Goal: Contribute content: Contribute content

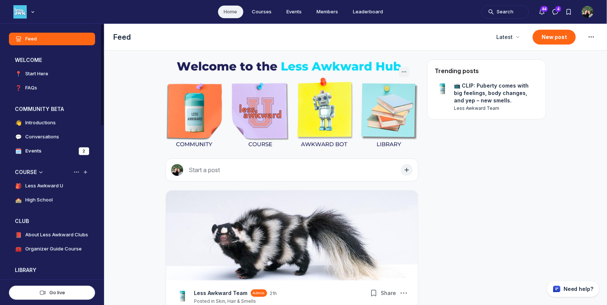
scroll to position [2090, 1422]
click at [52, 186] on h4 "Less Awkward U" at bounding box center [44, 185] width 38 height 7
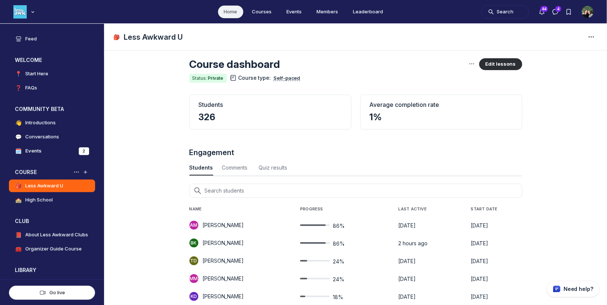
scroll to position [7, 0]
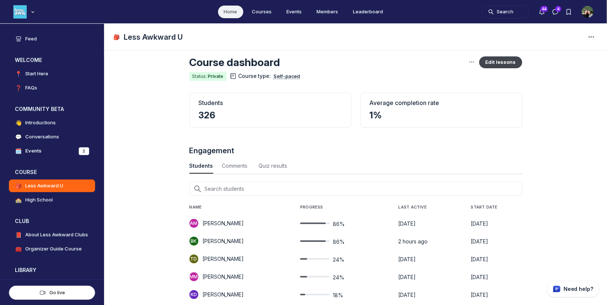
click at [501, 61] on button "Edit lessons" at bounding box center [500, 62] width 43 height 12
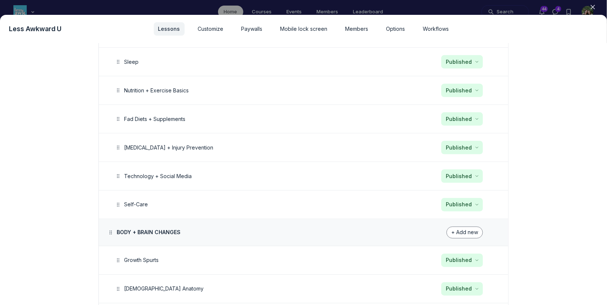
scroll to position [548, 0]
click at [431, 199] on button "Edit" at bounding box center [428, 204] width 14 height 10
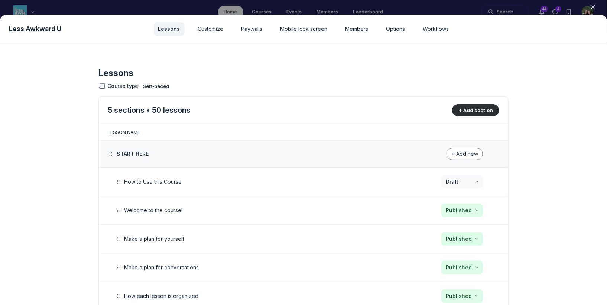
click at [590, 8] on icon "button" at bounding box center [592, 6] width 7 height 7
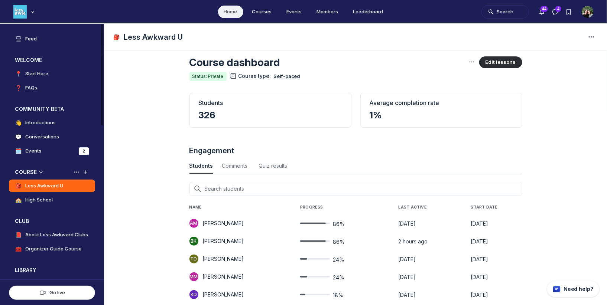
click at [48, 200] on h4 "High School" at bounding box center [38, 199] width 27 height 7
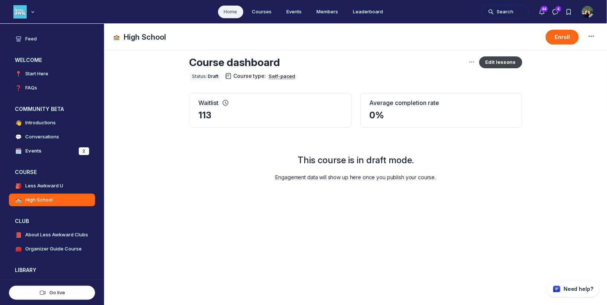
click at [515, 60] on button "Edit lessons" at bounding box center [500, 62] width 43 height 12
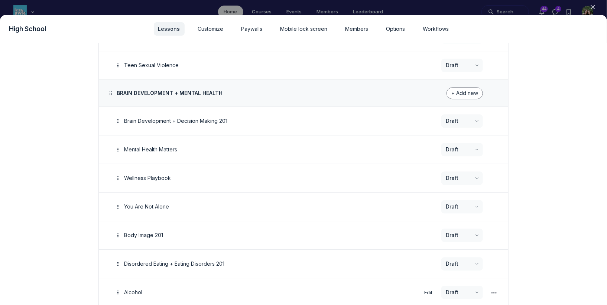
scroll to position [960, 0]
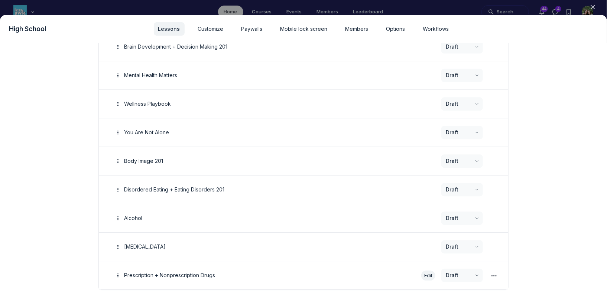
click at [427, 271] on button "Edit" at bounding box center [428, 276] width 14 height 10
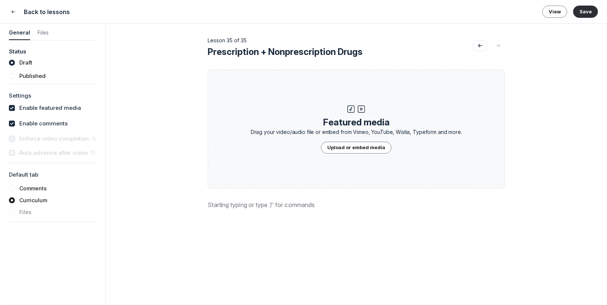
click at [286, 54] on span "Prescription + Nonprescription Drugs" at bounding box center [285, 51] width 155 height 11
click at [286, 54] on input "Prescription + Nonprescription Drugs" at bounding box center [341, 52] width 266 height 12
type input "Prescription + Non-prescription Drugs"
click at [590, 5] on header "Back to lessons View Save" at bounding box center [303, 12] width 607 height 24
click at [588, 11] on button "Save" at bounding box center [585, 12] width 25 height 12
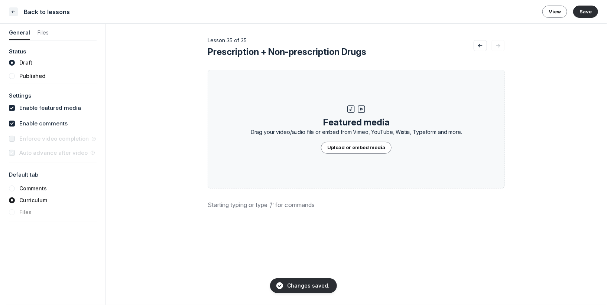
click at [14, 14] on icon "Close" at bounding box center [13, 11] width 6 height 7
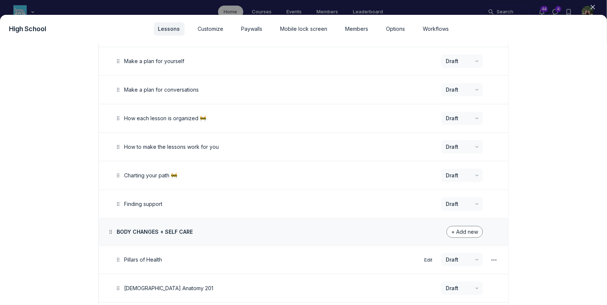
scroll to position [157, 0]
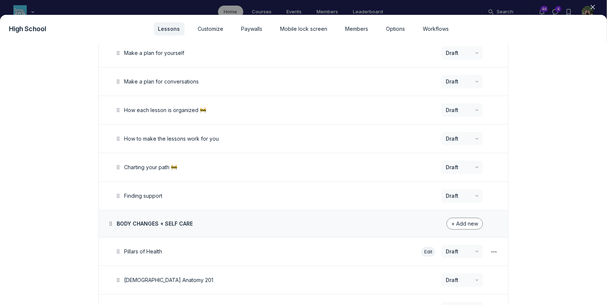
click at [424, 248] on button "Edit" at bounding box center [428, 252] width 14 height 10
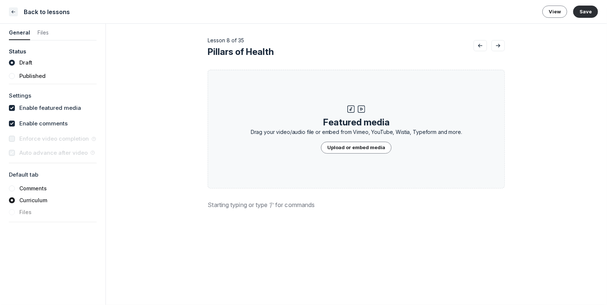
click at [17, 9] on button "Close" at bounding box center [13, 11] width 9 height 9
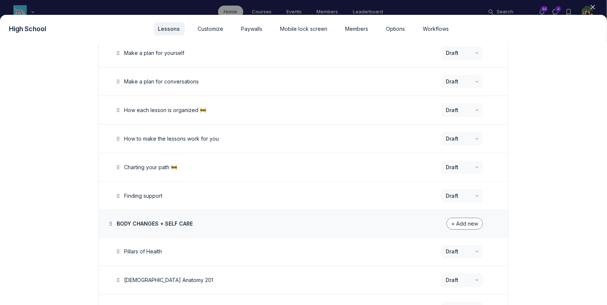
click at [590, 7] on icon "button" at bounding box center [592, 6] width 7 height 7
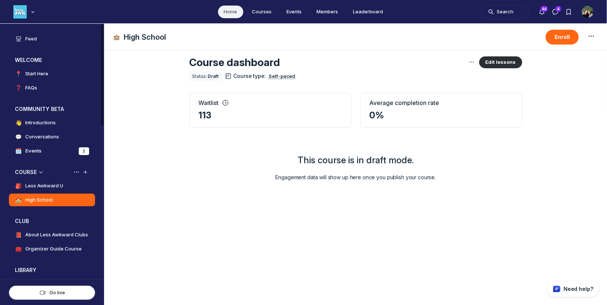
click at [46, 188] on h4 "Less Awkward U" at bounding box center [44, 185] width 38 height 7
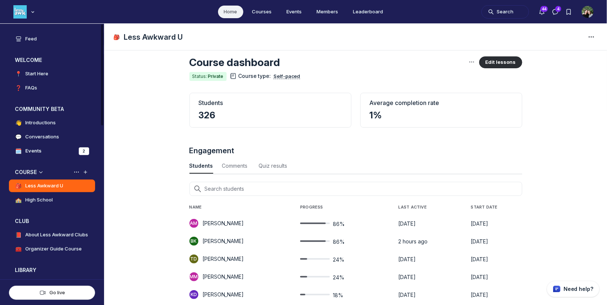
scroll to position [1005, 2451]
click at [77, 175] on button "View space group options" at bounding box center [76, 172] width 7 height 7
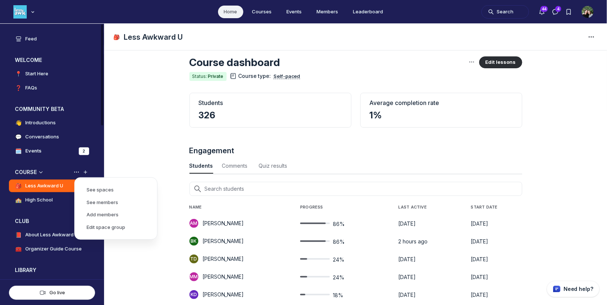
click at [43, 185] on h4 "Less Awkward U" at bounding box center [44, 185] width 38 height 7
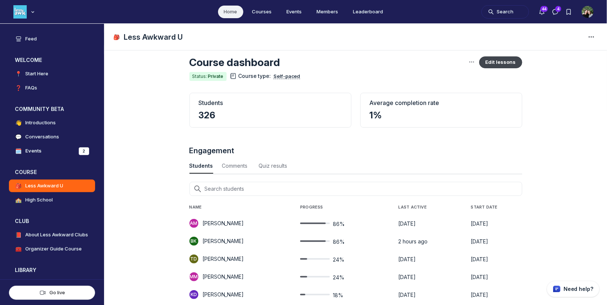
click at [492, 65] on button "Edit lessons" at bounding box center [500, 62] width 43 height 12
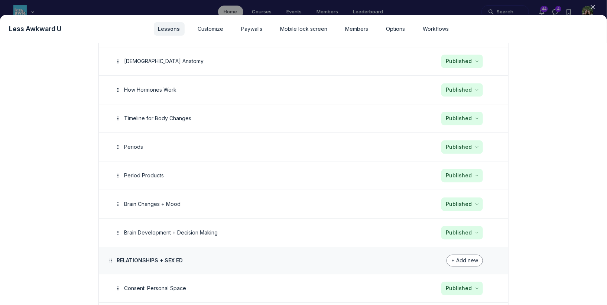
scroll to position [804, 0]
click at [427, 228] on button "Edit" at bounding box center [428, 233] width 14 height 10
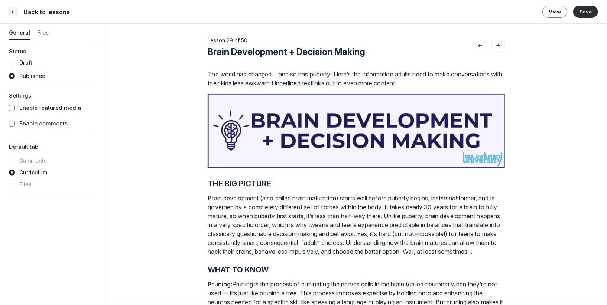
click at [14, 12] on icon "Close" at bounding box center [13, 11] width 6 height 7
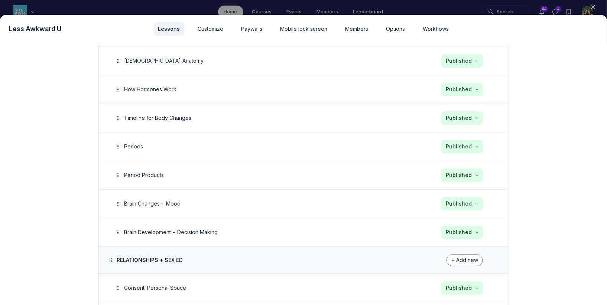
scroll to position [1005, 2451]
click at [596, 7] on icon "button" at bounding box center [592, 6] width 7 height 7
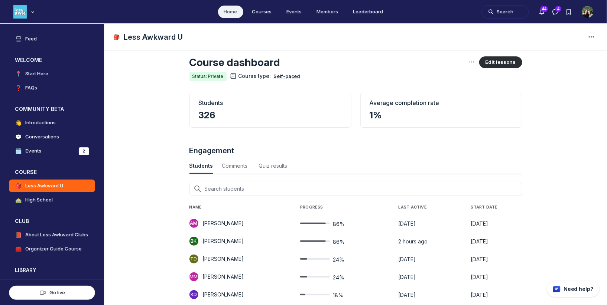
scroll to position [0, 0]
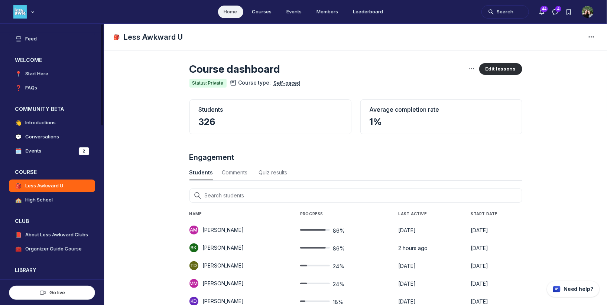
click at [34, 44] on link "Feed" at bounding box center [52, 39] width 86 height 13
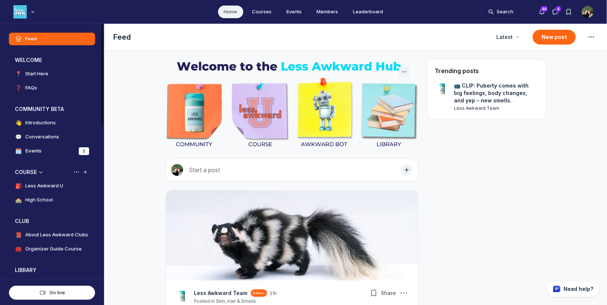
click at [46, 189] on h4 "Less Awkward U" at bounding box center [44, 185] width 38 height 7
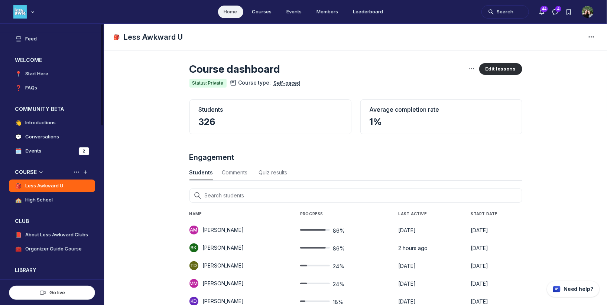
scroll to position [1005, 2451]
click at [489, 71] on button "Edit lessons" at bounding box center [500, 69] width 43 height 12
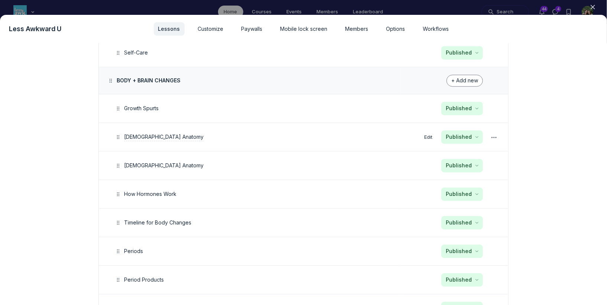
scroll to position [701, 0]
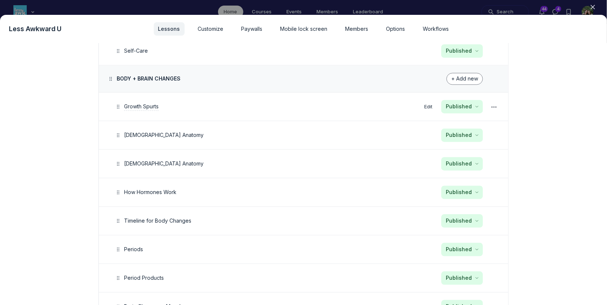
click at [149, 104] on span "Growth Spurts" at bounding box center [141, 107] width 35 height 6
click at [428, 102] on button "Edit" at bounding box center [428, 107] width 14 height 10
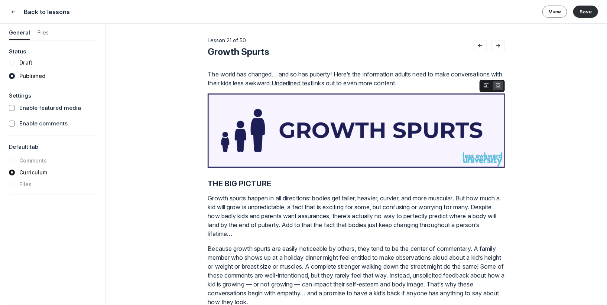
click at [459, 108] on img "View attachment" at bounding box center [356, 131] width 297 height 74
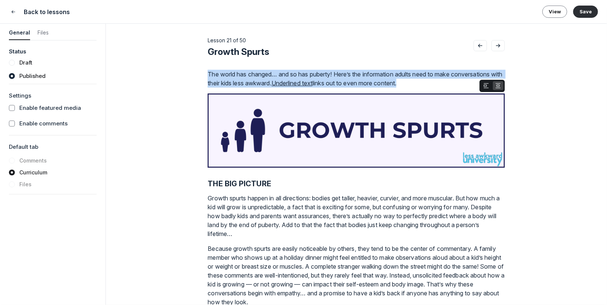
click at [276, 111] on img "View attachment" at bounding box center [356, 131] width 297 height 74
click at [10, 107] on input "checkbox" at bounding box center [12, 108] width 6 height 6
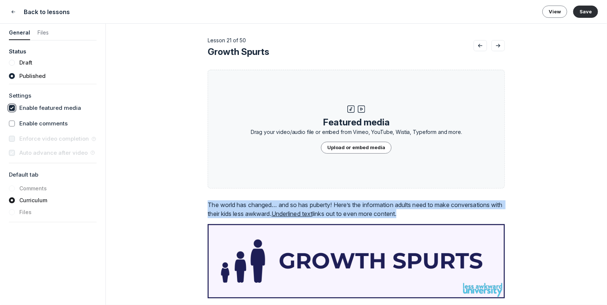
click at [10, 107] on input "checkbox" at bounding box center [12, 108] width 6 height 6
checkbox input "false"
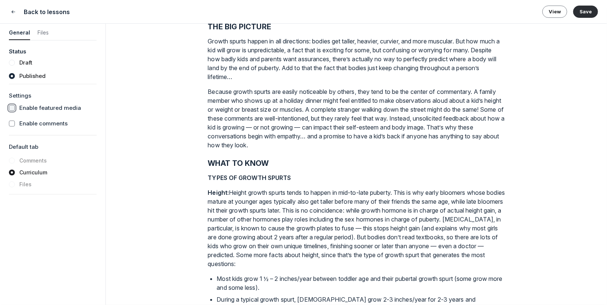
scroll to position [84, 0]
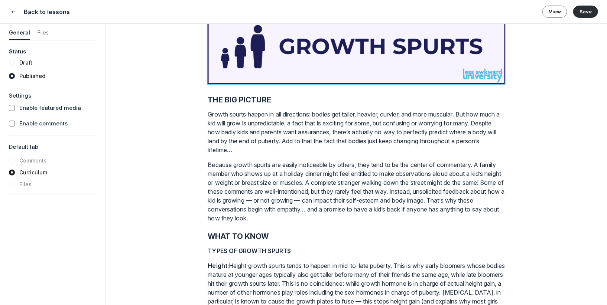
click at [232, 100] on h2 "THE BIG PICTURE" at bounding box center [356, 99] width 297 height 9
click at [229, 100] on h2 "THE BIG PICTURE" at bounding box center [356, 99] width 297 height 9
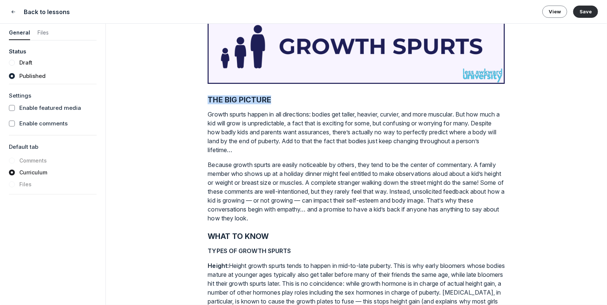
click at [229, 100] on h2 "THE BIG PICTURE" at bounding box center [356, 99] width 297 height 9
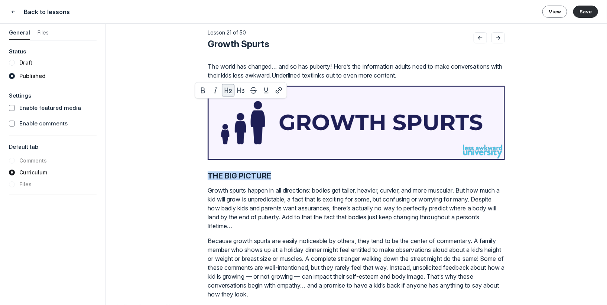
scroll to position [9, 0]
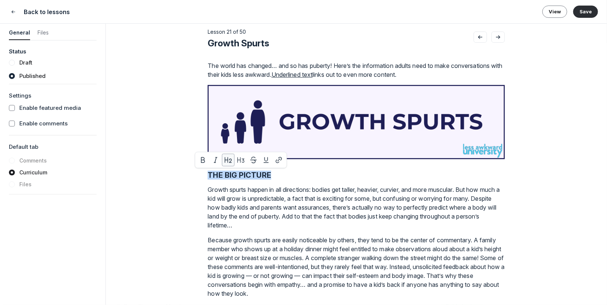
click at [229, 160] on icon "button" at bounding box center [227, 159] width 7 height 7
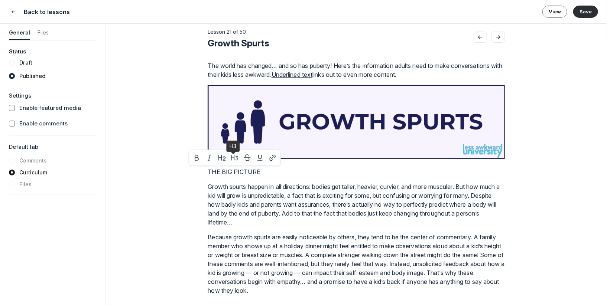
click at [231, 160] on icon "button" at bounding box center [234, 157] width 7 height 7
click at [225, 161] on icon "button" at bounding box center [224, 157] width 7 height 7
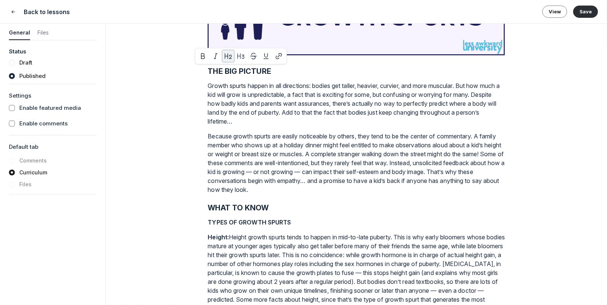
scroll to position [121, 0]
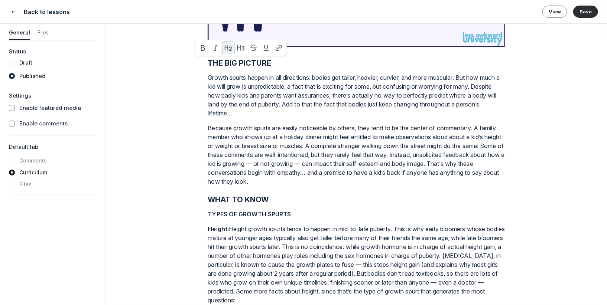
click at [237, 212] on strong "TYPES OF GROWTH SPURTS" at bounding box center [249, 214] width 83 height 7
click at [190, 216] on div "Lesson 21 of 50 Growth Spurts Featured media Drag your video/audio file or embe…" at bounding box center [356, 164] width 501 height 281
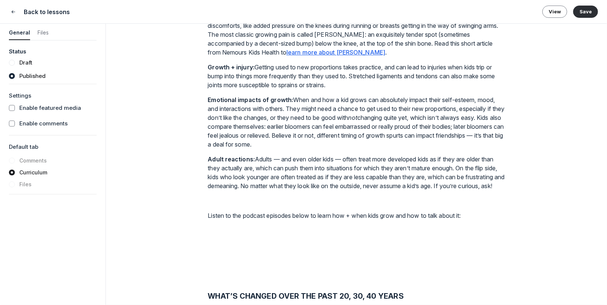
scroll to position [798, 0]
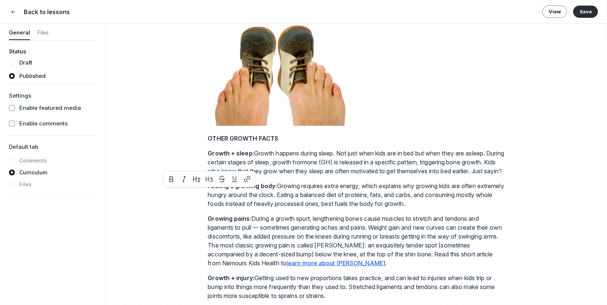
click at [403, 176] on p "Growth + sleep: Growth happens during sleep. Not just when kids are in bed but …" at bounding box center [356, 162] width 297 height 27
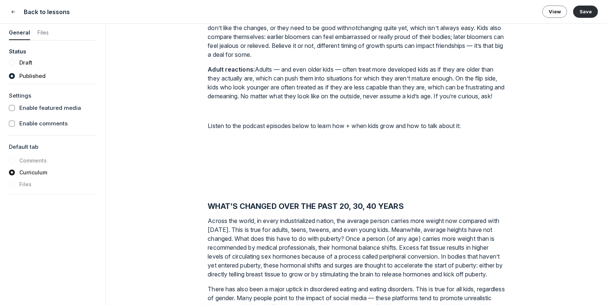
scroll to position [1011, 0]
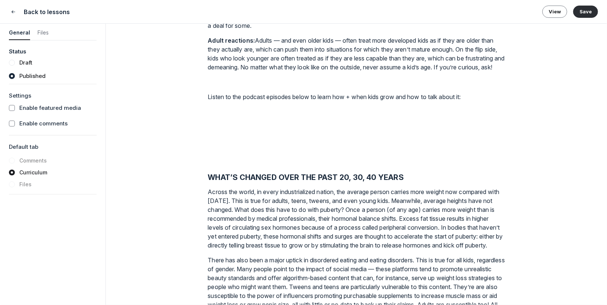
click at [529, 176] on div "Lesson 21 of 50 Growth Spurts Featured media Drag your video/audio file or embe…" at bounding box center [356, 164] width 501 height 281
click at [514, 180] on div "Lesson 21 of 50 Growth Spurts Featured media Drag your video/audio file or embe…" at bounding box center [356, 164] width 501 height 281
click at [476, 101] on p "Listen to the podcast episodes below to learn how + when kids grow and how to t…" at bounding box center [356, 96] width 297 height 9
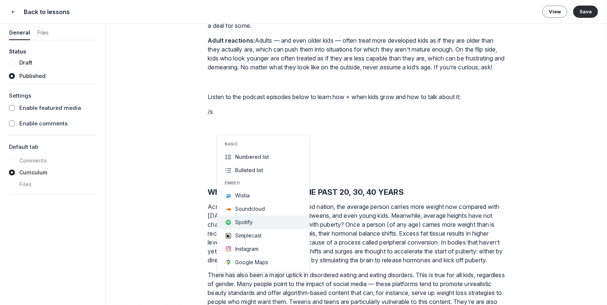
click at [244, 218] on button "Spotify" at bounding box center [263, 222] width 92 height 13
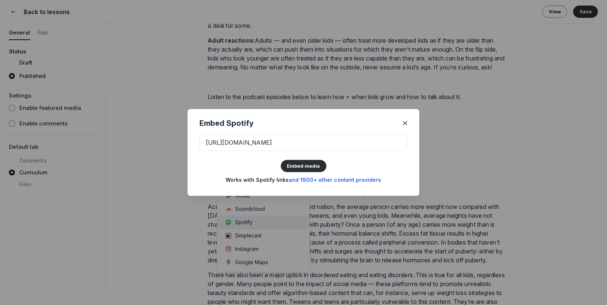
scroll to position [0, 43]
type input "https://open.spotify.com/episode/0BX4BcGbSiBoITKaJPvxWD?si=89bf8ae32f8a45cc"
click at [307, 161] on button "Embed media" at bounding box center [304, 166] width 46 height 12
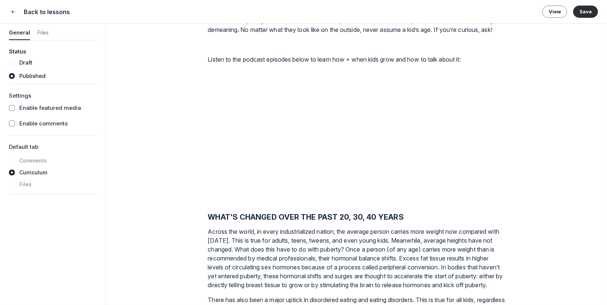
scroll to position [1053, 0]
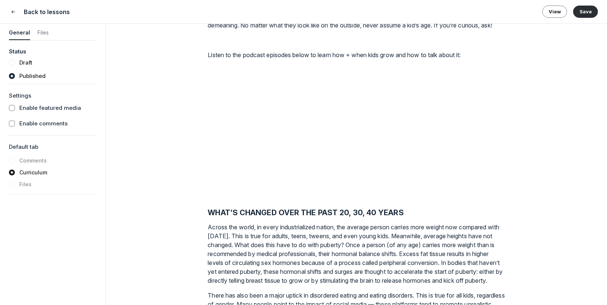
click at [531, 175] on div "Lesson 21 of 50 Growth Spurts Featured media Drag your video/audio file or embe…" at bounding box center [356, 164] width 501 height 281
click at [211, 217] on strong "WHAT’S CHANGED OVER THE PAST 20, 30, 40 YEARS" at bounding box center [306, 212] width 196 height 9
click at [208, 217] on strong "WHAT’S CHANGED OVER THE PAST 20, 30, 40 YEARS" at bounding box center [306, 212] width 196 height 9
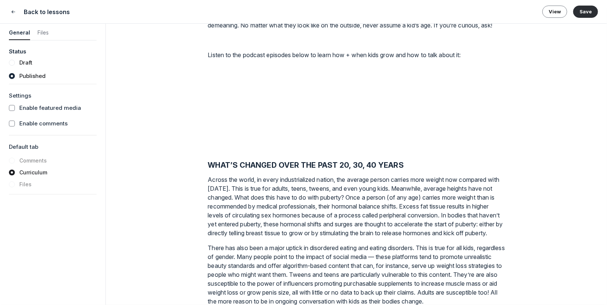
click at [233, 74] on p at bounding box center [356, 69] width 297 height 9
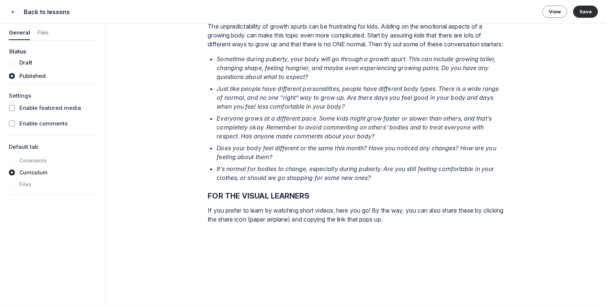
scroll to position [1345, 0]
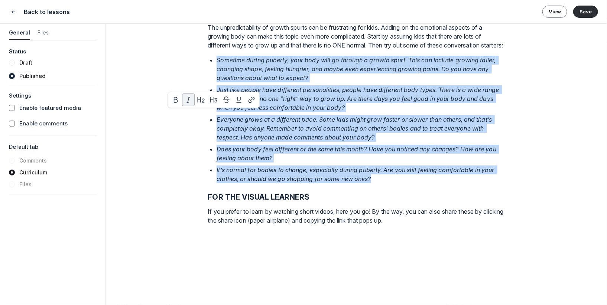
drag, startPoint x: 216, startPoint y: 114, endPoint x: 370, endPoint y: 242, distance: 199.9
click at [381, 183] on p "It’s normal for bodies to change, especially during puberty. Are you still feel…" at bounding box center [360, 175] width 288 height 18
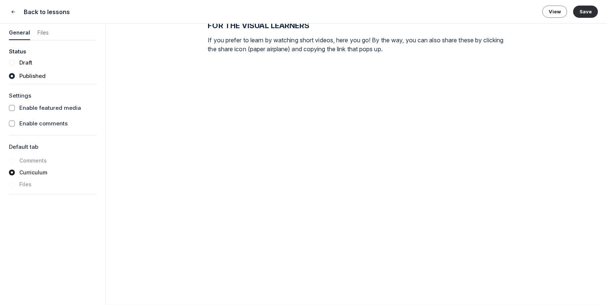
scroll to position [1522, 0]
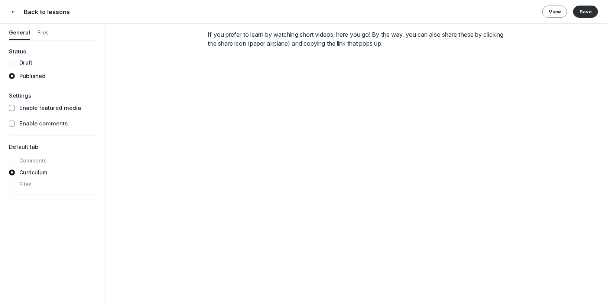
click at [423, 48] on p "If you prefer to learn by watching short videos, here you go! By the way, you c…" at bounding box center [356, 39] width 297 height 18
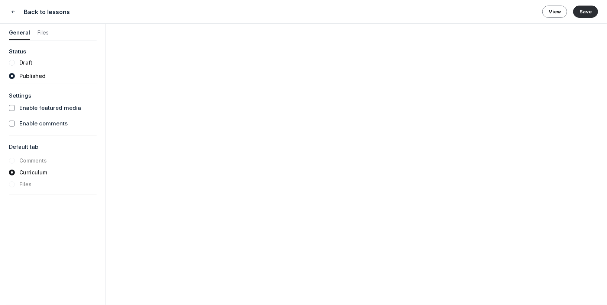
scroll to position [1577, 0]
click at [249, 128] on div "Vimeo" at bounding box center [245, 125] width 16 height 7
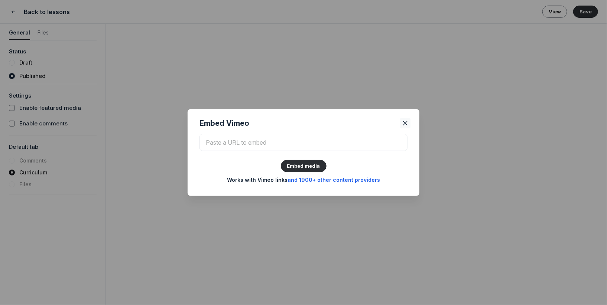
click at [403, 125] on use "Close" at bounding box center [405, 123] width 4 height 4
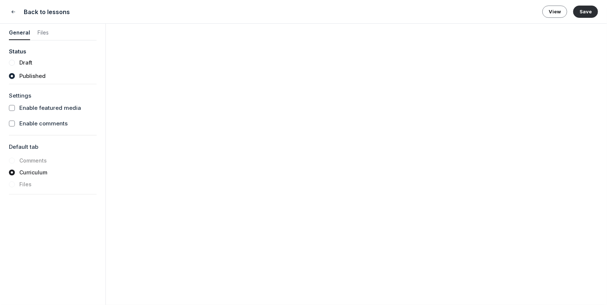
click at [222, 7] on p "/vi" at bounding box center [356, 2] width 297 height 9
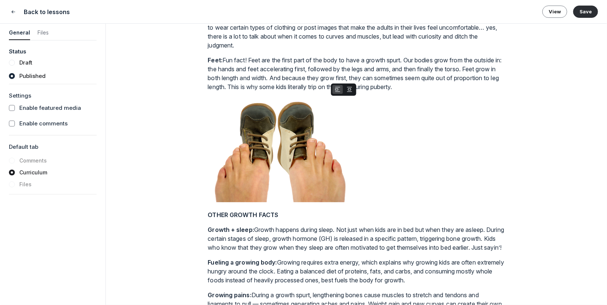
scroll to position [585, 0]
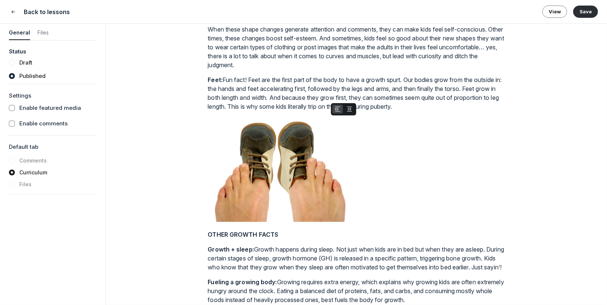
click at [323, 160] on img "View attachment" at bounding box center [282, 169] width 149 height 105
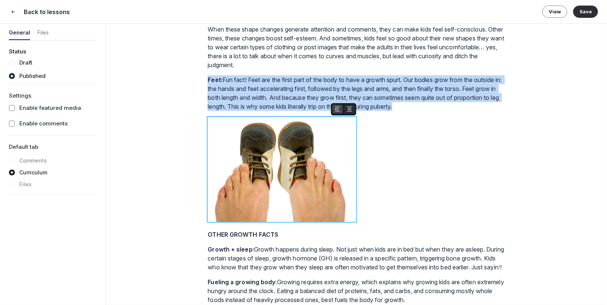
click at [349, 112] on icon "button" at bounding box center [349, 109] width 7 height 6
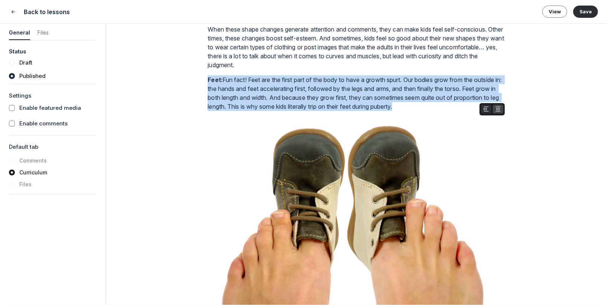
click at [485, 111] on use "button" at bounding box center [486, 109] width 4 height 4
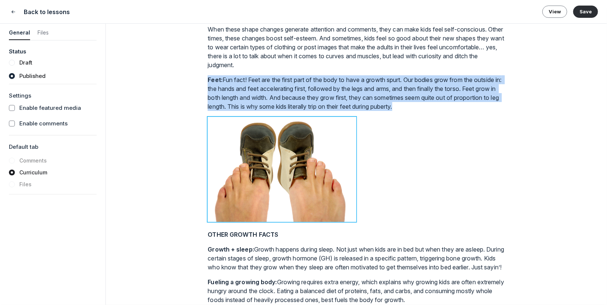
click at [369, 177] on div at bounding box center [356, 170] width 297 height 107
click at [391, 185] on div at bounding box center [356, 170] width 297 height 107
click at [386, 224] on div at bounding box center [356, 170] width 297 height 107
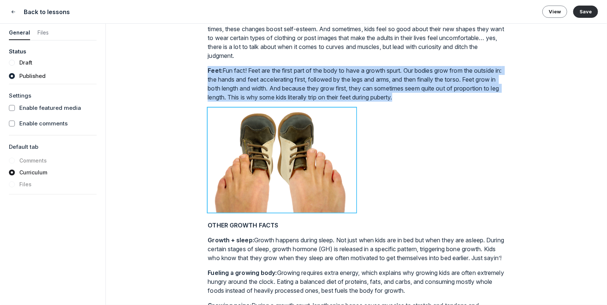
scroll to position [604, 0]
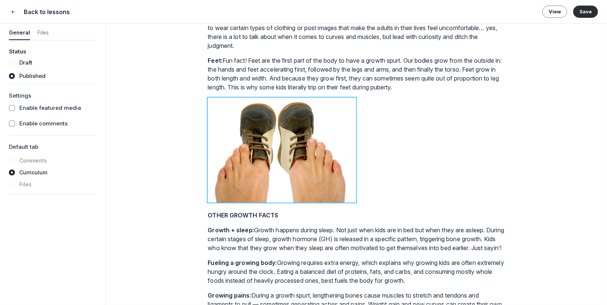
click at [386, 220] on p "OTHER GROWTH FACTS" at bounding box center [356, 215] width 297 height 9
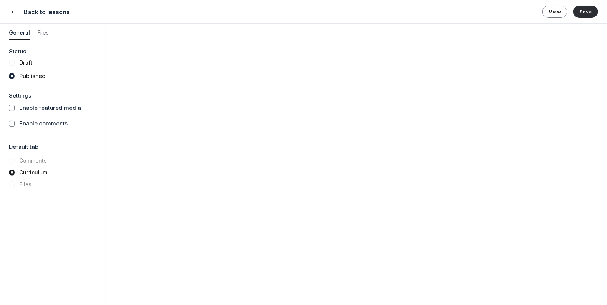
scroll to position [1560, 0]
click at [426, 89] on div at bounding box center [356, 166] width 297 height 303
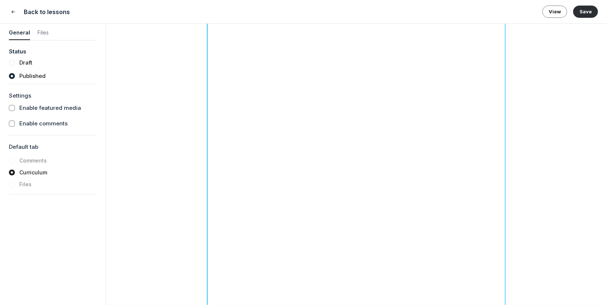
click at [422, 9] on p "If you prefer to learn by watching short videos, here you go! By the way, you c…" at bounding box center [356, 0] width 297 height 18
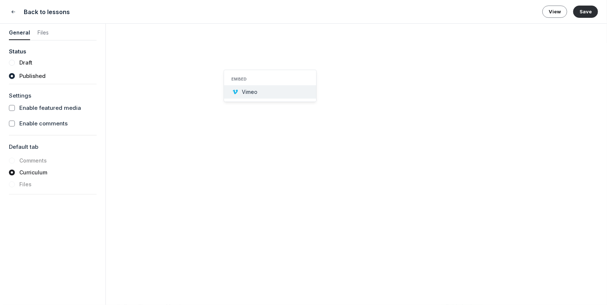
click at [261, 87] on button "Vimeo" at bounding box center [270, 91] width 92 height 13
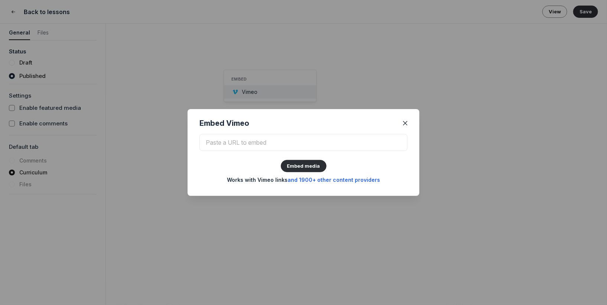
scroll to position [273, 0]
click at [250, 144] on input at bounding box center [303, 142] width 208 height 17
paste input "https://vimeo.com/1098629809?fl=pl&fe=sh"
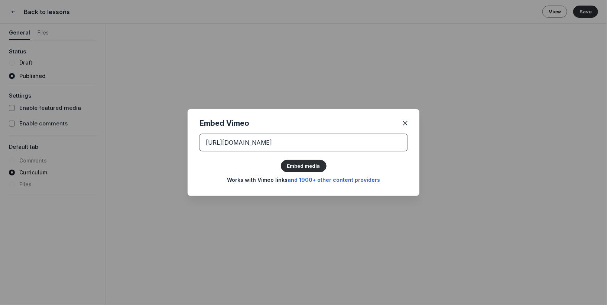
type input "https://vimeo.com/1098629809?fl=pl&fe=sh"
click at [281, 160] on button "Embed media" at bounding box center [304, 166] width 46 height 12
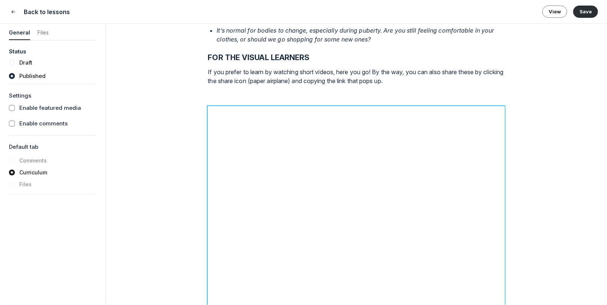
scroll to position [1467, 0]
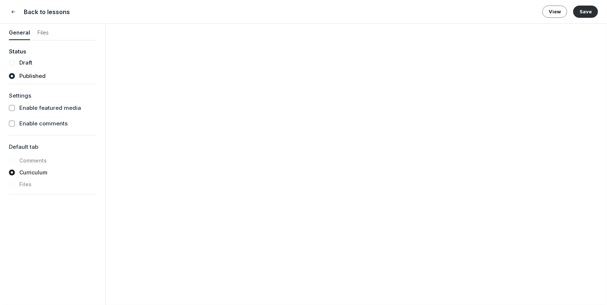
scroll to position [1718, 0]
click at [387, 175] on div at bounding box center [356, 23] width 297 height 303
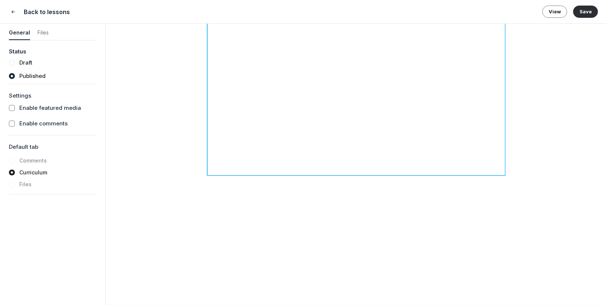
click at [398, 175] on div at bounding box center [356, 23] width 297 height 303
click at [407, 175] on div at bounding box center [356, 23] width 297 height 303
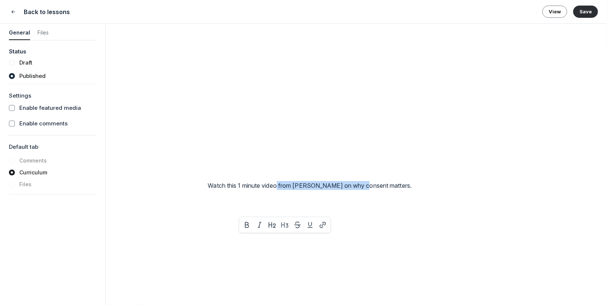
drag, startPoint x: 359, startPoint y: 238, endPoint x: 280, endPoint y: 238, distance: 79.1
click at [280, 190] on p "Watch this 1 minute video from Vanessa Kroll Bennett on why consent matters." at bounding box center [356, 185] width 297 height 9
click at [365, 190] on p "Watch this 1 minute video on why consent matters." at bounding box center [356, 185] width 297 height 9
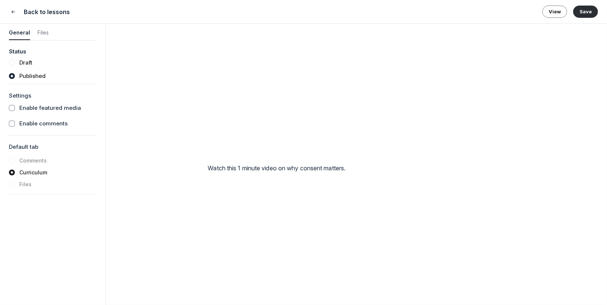
scroll to position [1737, 0]
click at [346, 172] on p "Watch this 1 minute video on why consent matters." at bounding box center [356, 167] width 297 height 9
click at [364, 172] on p "Watch this 1 minute video on why consent matters." at bounding box center [356, 167] width 297 height 9
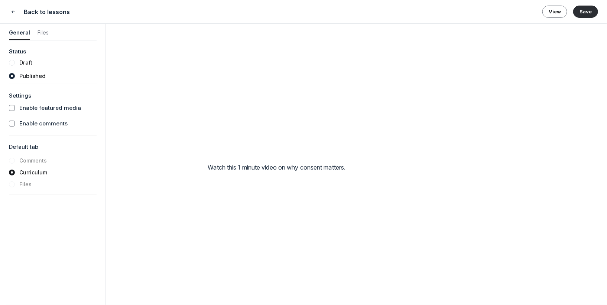
click at [364, 172] on p "Watch this 1 minute video on why consent matters." at bounding box center [356, 167] width 297 height 9
drag, startPoint x: 364, startPoint y: 220, endPoint x: 349, endPoint y: 210, distance: 18.7
click at [53, 239] on form "General Files Status Draft Published Settings Enable featured media Enable comm…" at bounding box center [303, 164] width 607 height 281
click at [225, 172] on p at bounding box center [356, 167] width 297 height 9
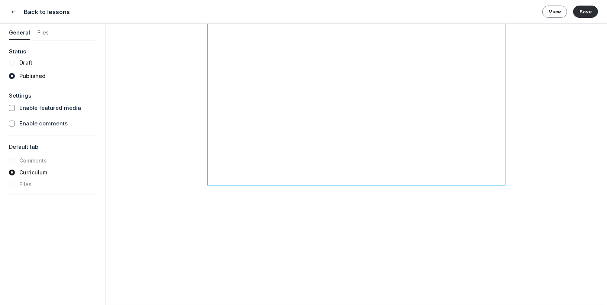
scroll to position [1736, 0]
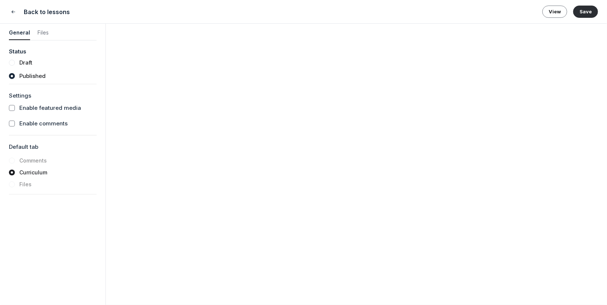
click at [413, 157] on div at bounding box center [356, 5] width 297 height 303
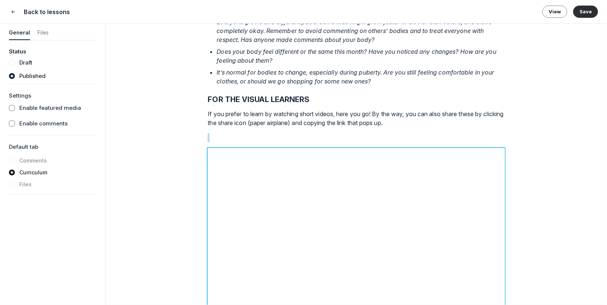
scroll to position [1436, 0]
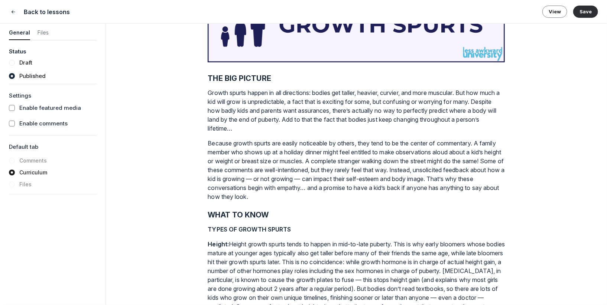
scroll to position [0, 0]
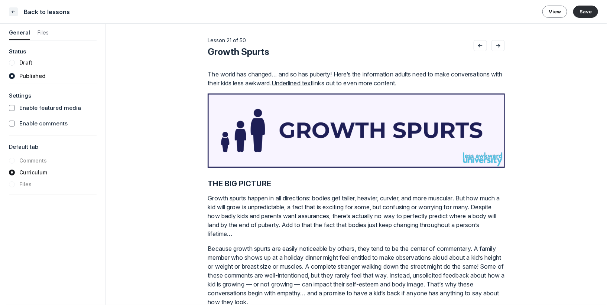
click at [12, 12] on icon "Close" at bounding box center [13, 11] width 6 height 7
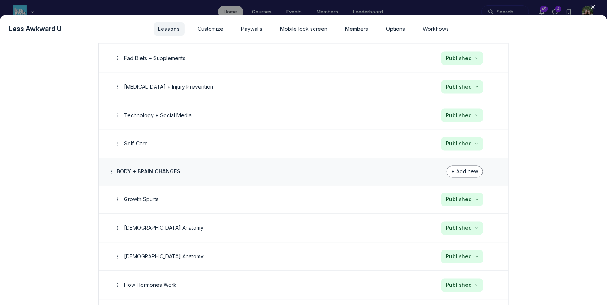
scroll to position [465, 0]
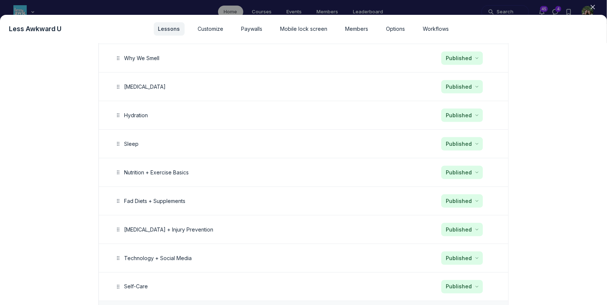
click at [594, 5] on icon "button" at bounding box center [592, 6] width 7 height 7
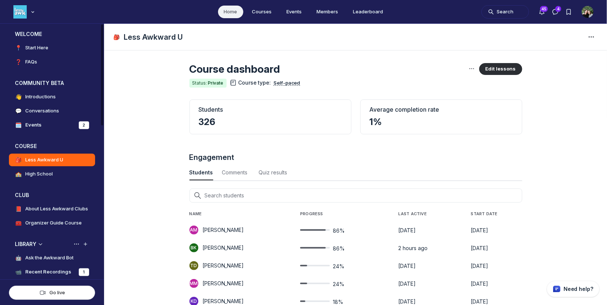
scroll to position [20, 0]
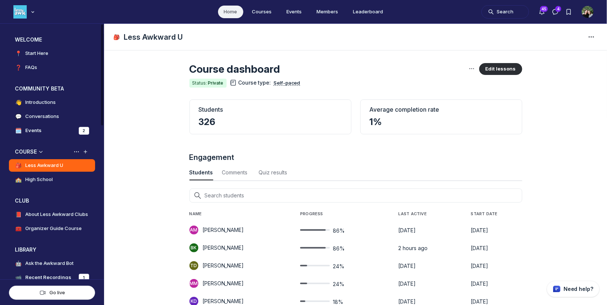
click at [39, 181] on h4 "High School" at bounding box center [38, 179] width 27 height 7
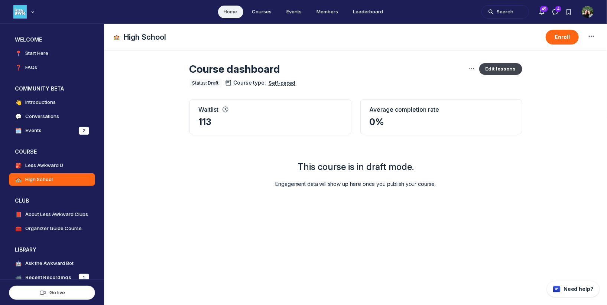
click at [498, 68] on button "Edit lessons" at bounding box center [500, 69] width 43 height 12
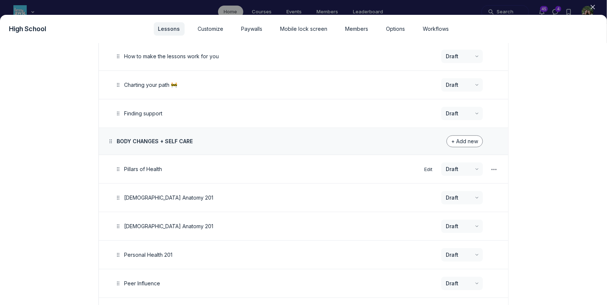
scroll to position [242, 0]
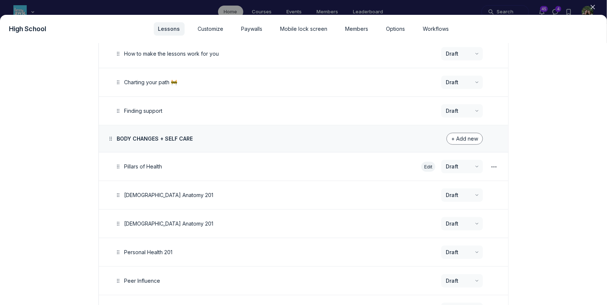
click at [429, 165] on button "Edit" at bounding box center [428, 167] width 14 height 10
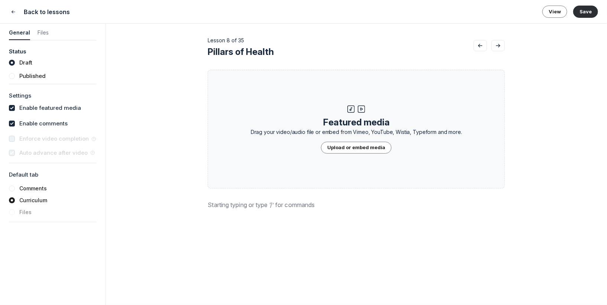
click at [277, 54] on button "Pillars of Health" at bounding box center [341, 52] width 266 height 12
click at [573, 6] on button "Save" at bounding box center [585, 12] width 25 height 12
click at [283, 56] on button "Pillars of Health" at bounding box center [341, 52] width 266 height 12
click at [573, 6] on button "Save" at bounding box center [585, 12] width 25 height 12
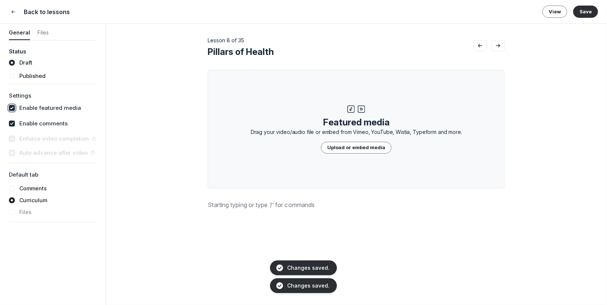
click at [14, 109] on input "checkbox" at bounding box center [12, 108] width 6 height 6
checkbox input "false"
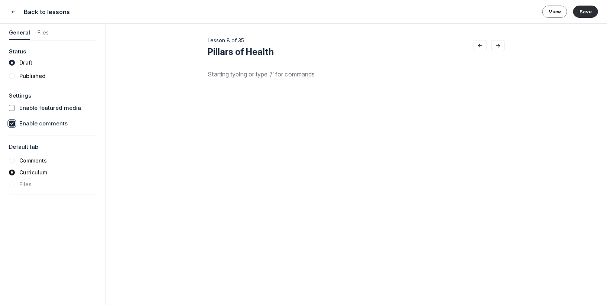
click at [12, 126] on input "checkbox" at bounding box center [12, 124] width 6 height 6
checkbox input "false"
click at [240, 72] on p at bounding box center [356, 74] width 297 height 9
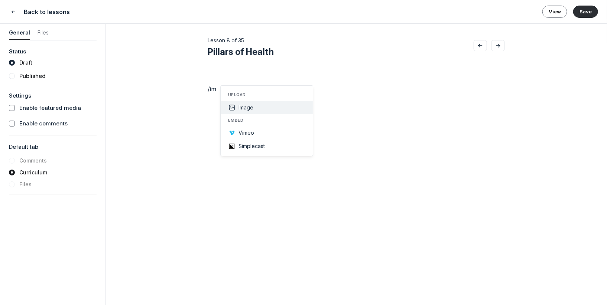
click at [256, 107] on button "Image" at bounding box center [267, 107] width 92 height 13
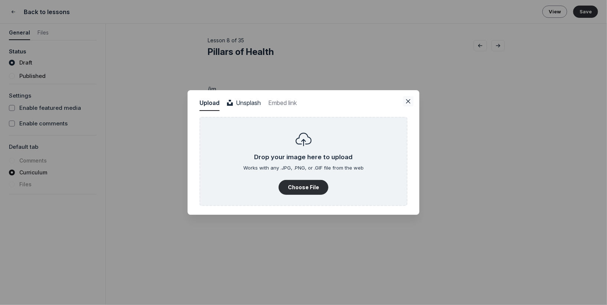
click at [403, 100] on button "Close" at bounding box center [408, 101] width 10 height 10
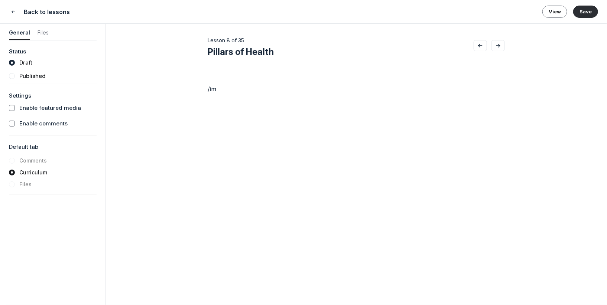
click at [238, 86] on p "/im" at bounding box center [356, 89] width 297 height 9
click at [237, 91] on p at bounding box center [356, 89] width 297 height 9
click at [261, 97] on div at bounding box center [356, 163] width 297 height 186
click at [590, 11] on button "Save" at bounding box center [585, 12] width 25 height 12
click at [13, 10] on icon "Close" at bounding box center [13, 11] width 6 height 7
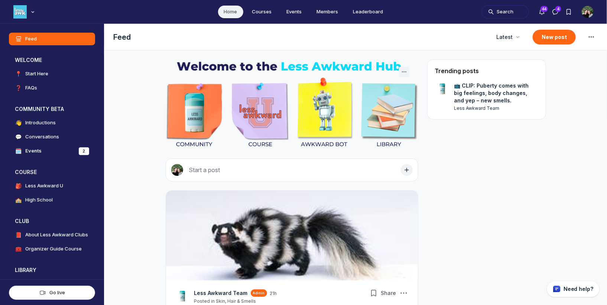
scroll to position [2090, 1422]
click at [499, 15] on button "Search" at bounding box center [505, 11] width 48 height 13
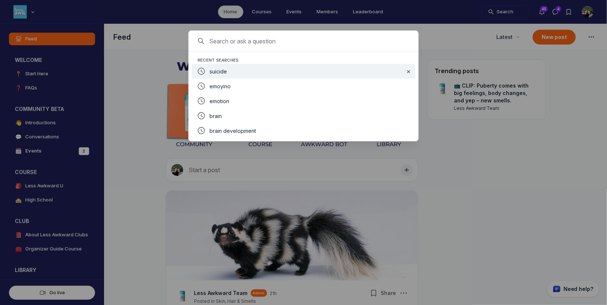
click at [235, 68] on div "suicide" at bounding box center [303, 71] width 189 height 9
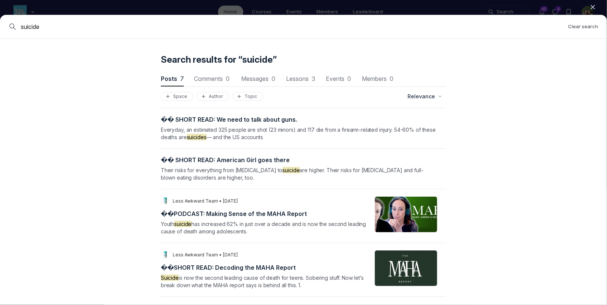
scroll to position [0, 0]
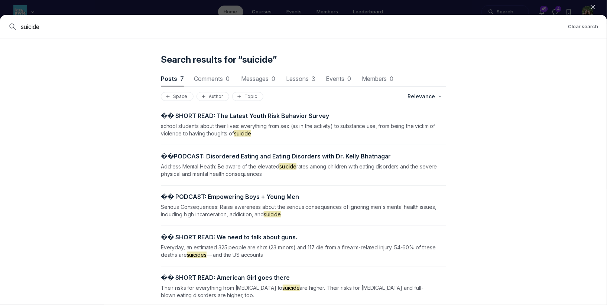
click at [35, 26] on input "suicide" at bounding box center [291, 26] width 541 height 9
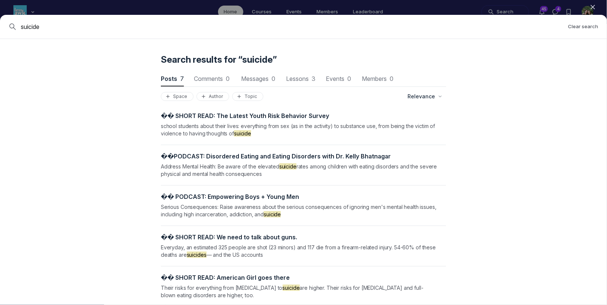
click at [35, 26] on input "suicide" at bounding box center [291, 26] width 541 height 9
type input "consent"
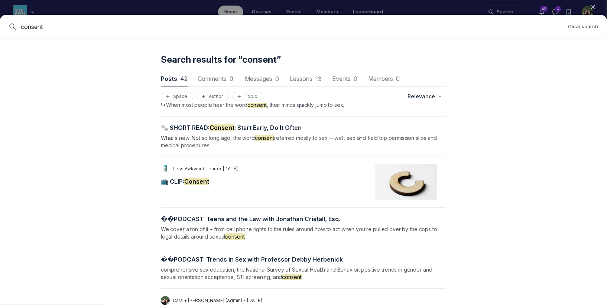
scroll to position [75, 0]
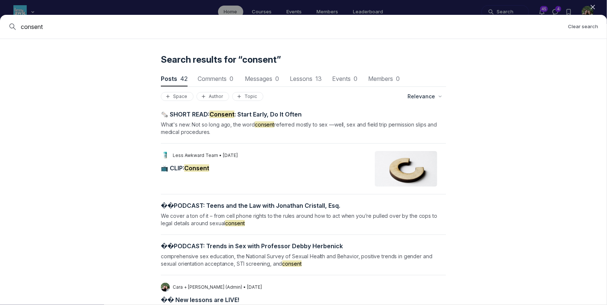
click at [182, 167] on span "📺 CLIP: Consent" at bounding box center [185, 167] width 48 height 7
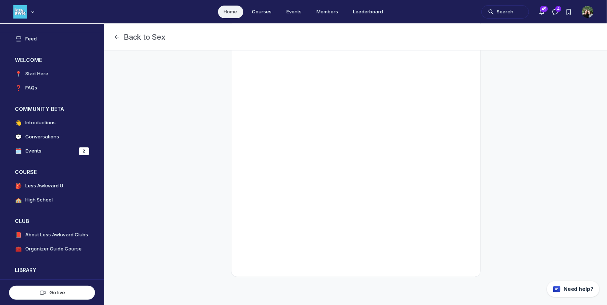
scroll to position [130, 0]
click at [43, 185] on h4 "Less Awkward U" at bounding box center [44, 185] width 38 height 7
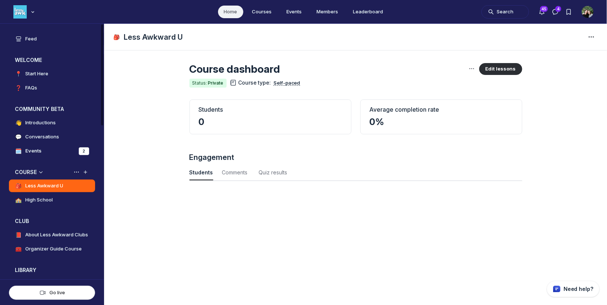
scroll to position [1005, 2451]
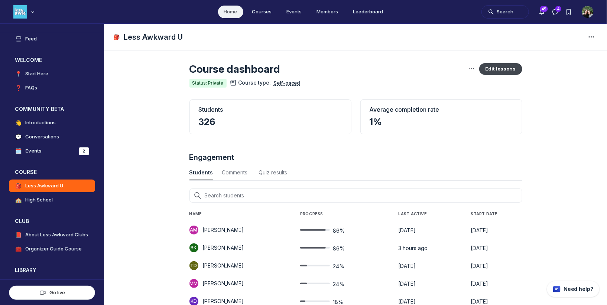
click at [488, 73] on button "Edit lessons" at bounding box center [500, 69] width 43 height 12
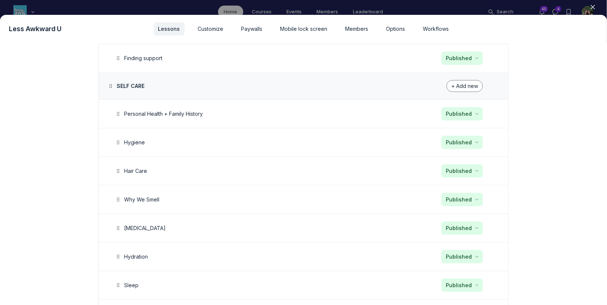
scroll to position [339, 0]
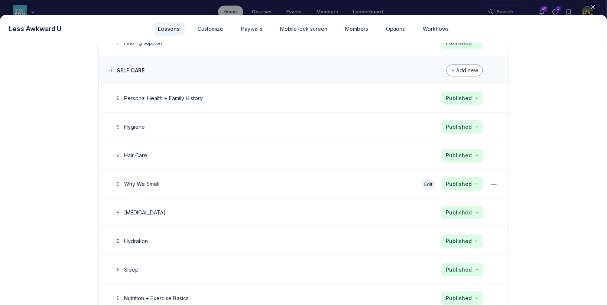
click at [431, 182] on button "Edit" at bounding box center [428, 184] width 14 height 10
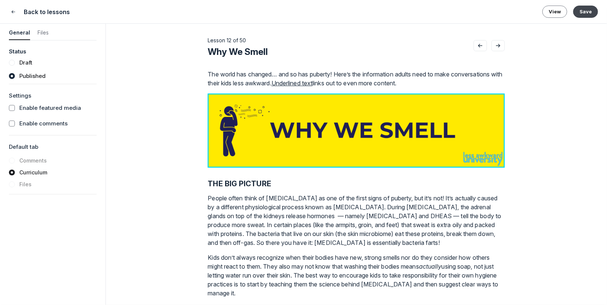
click at [593, 10] on button "Save" at bounding box center [585, 12] width 25 height 12
